Goal: Book appointment/travel/reservation

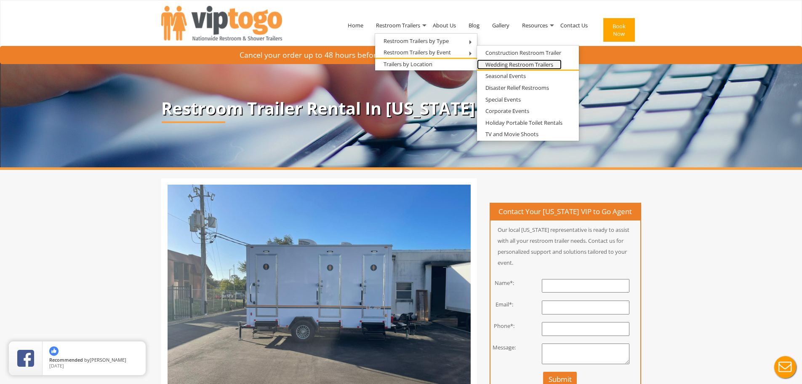
click at [492, 62] on link "Wedding Restroom Trailers" at bounding box center [519, 64] width 85 height 11
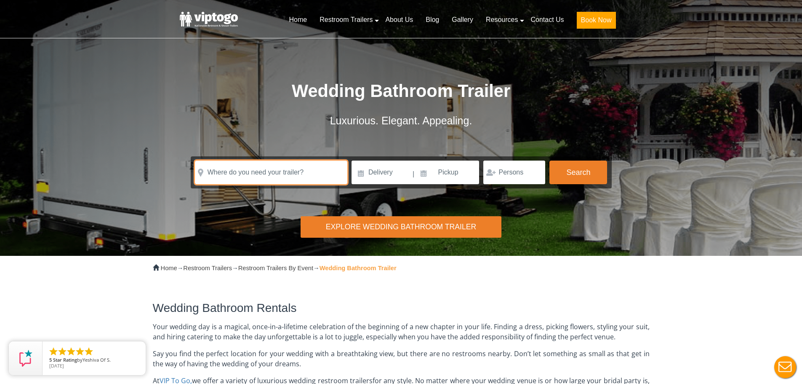
click at [328, 177] on input "text" at bounding box center [271, 172] width 152 height 24
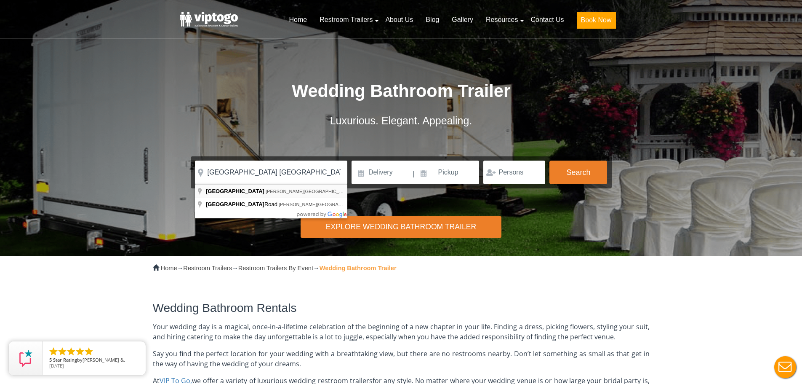
type input "[GEOGRAPHIC_DATA], [PERSON_NAME][GEOGRAPHIC_DATA], [GEOGRAPHIC_DATA], [GEOGRAPH…"
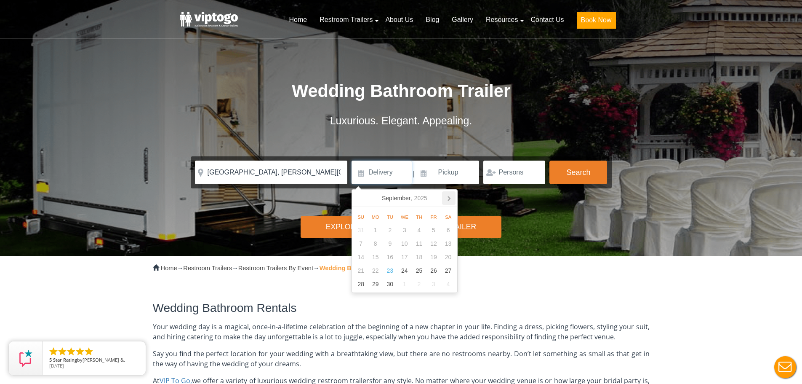
click at [448, 197] on icon at bounding box center [448, 197] width 13 height 13
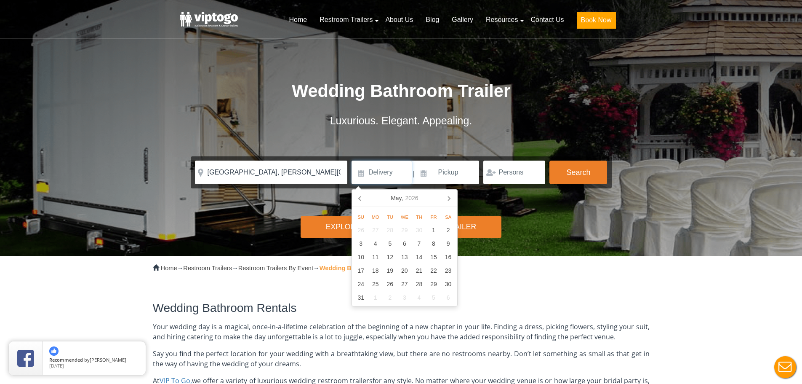
click at [448, 197] on icon at bounding box center [448, 197] width 13 height 13
click at [445, 229] on div "6" at bounding box center [448, 229] width 15 height 13
type input "06/06/2026"
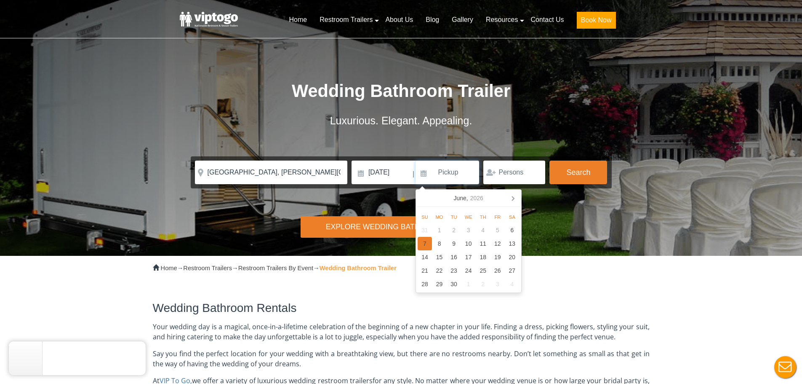
click at [427, 245] on div "7" at bounding box center [425, 243] width 15 height 13
type input "06/07/2026"
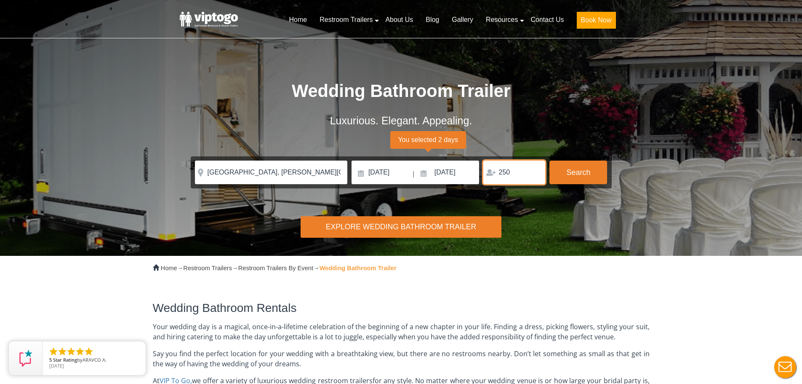
type input "250"
click at [548, 205] on div "Risk-Free Reservation! Free cancellation up to 48 hours before delivery. Book n…" at bounding box center [401, 128] width 802 height 256
click at [562, 175] on button "Search" at bounding box center [578, 171] width 58 height 23
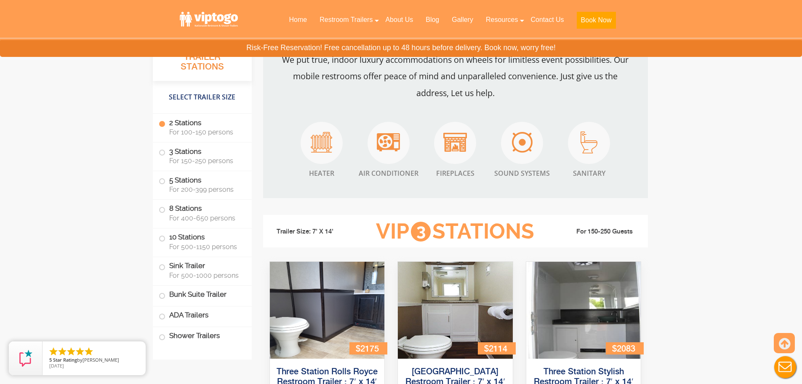
scroll to position [1308, 0]
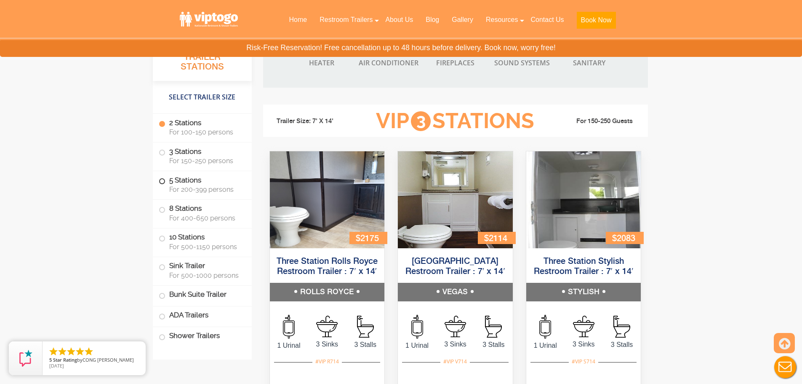
click at [163, 183] on span at bounding box center [161, 181] width 3 height 3
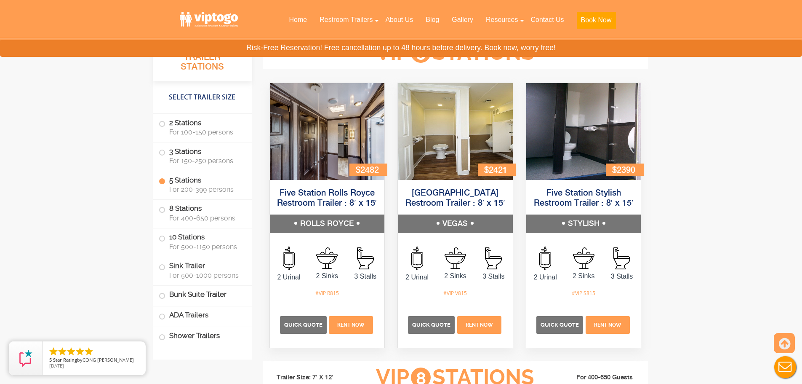
scroll to position [1703, 0]
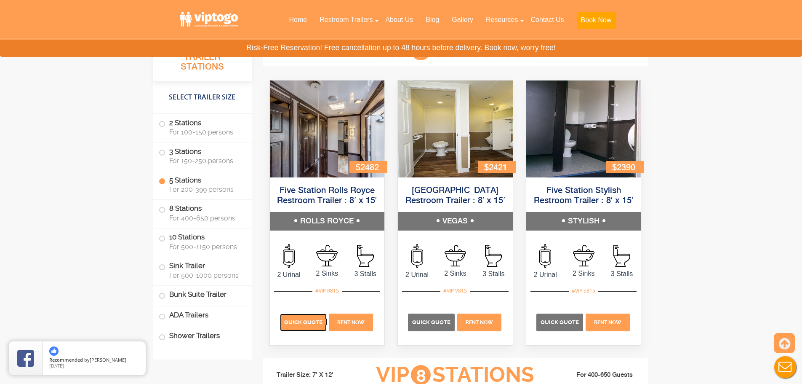
click at [308, 319] on span "Quick Quote" at bounding box center [303, 322] width 38 height 6
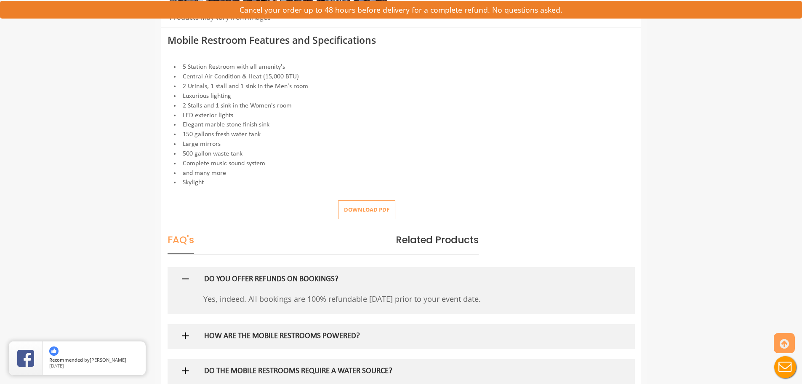
scroll to position [421, 0]
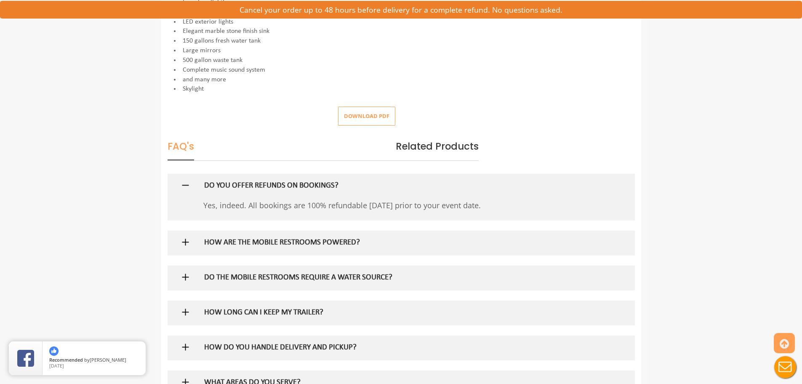
click at [387, 246] on h5 "HOW ARE THE MOBILE RESTROOMS POWERED?" at bounding box center [387, 242] width 366 height 9
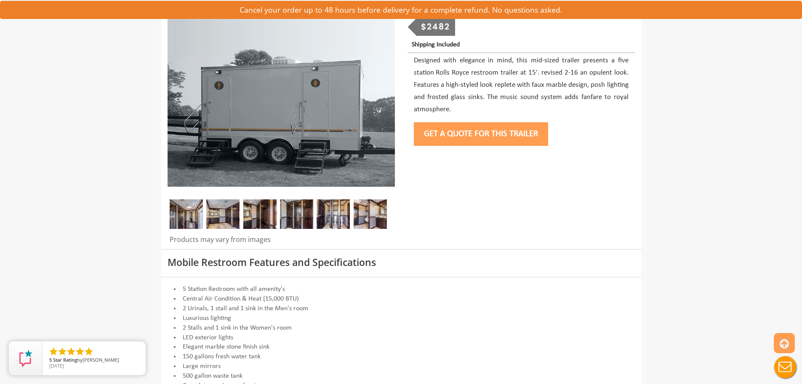
scroll to position [84, 0]
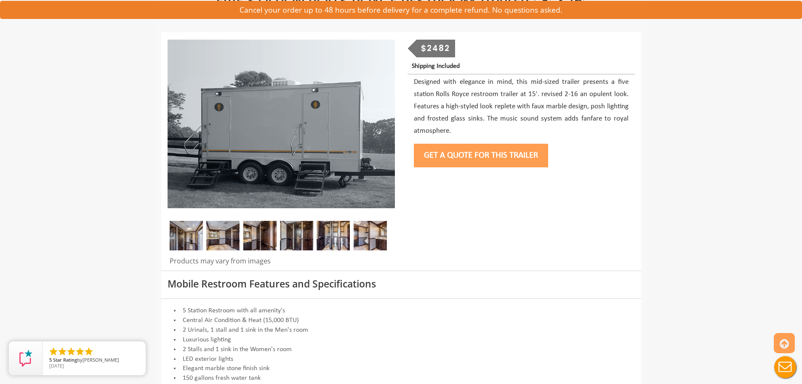
click at [473, 149] on button "Get a Quote for this Trailer" at bounding box center [481, 156] width 134 height 24
